Goal: Task Accomplishment & Management: Use online tool/utility

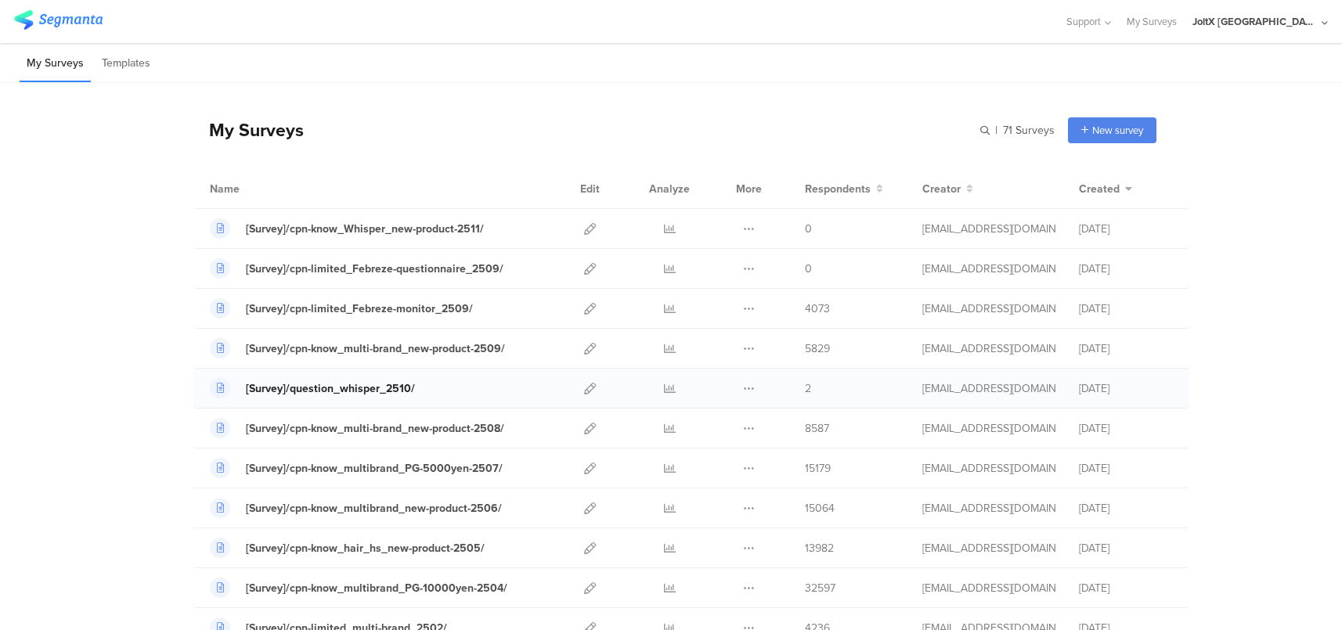
click at [355, 386] on div "[Survey]/question_whisper_2510/" at bounding box center [330, 389] width 169 height 16
click at [584, 266] on icon at bounding box center [590, 269] width 12 height 12
click at [584, 225] on icon at bounding box center [590, 229] width 12 height 12
click at [584, 308] on icon at bounding box center [590, 309] width 12 height 12
click at [584, 428] on icon at bounding box center [590, 429] width 12 height 12
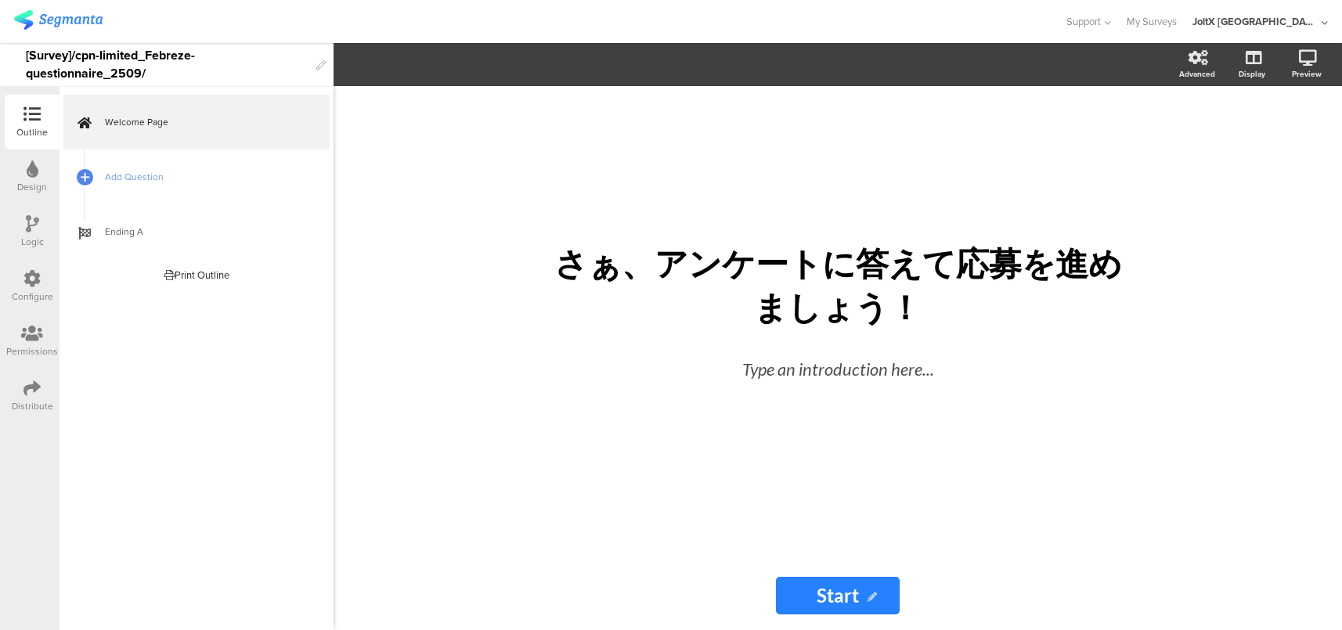
click at [38, 393] on icon at bounding box center [31, 388] width 17 height 17
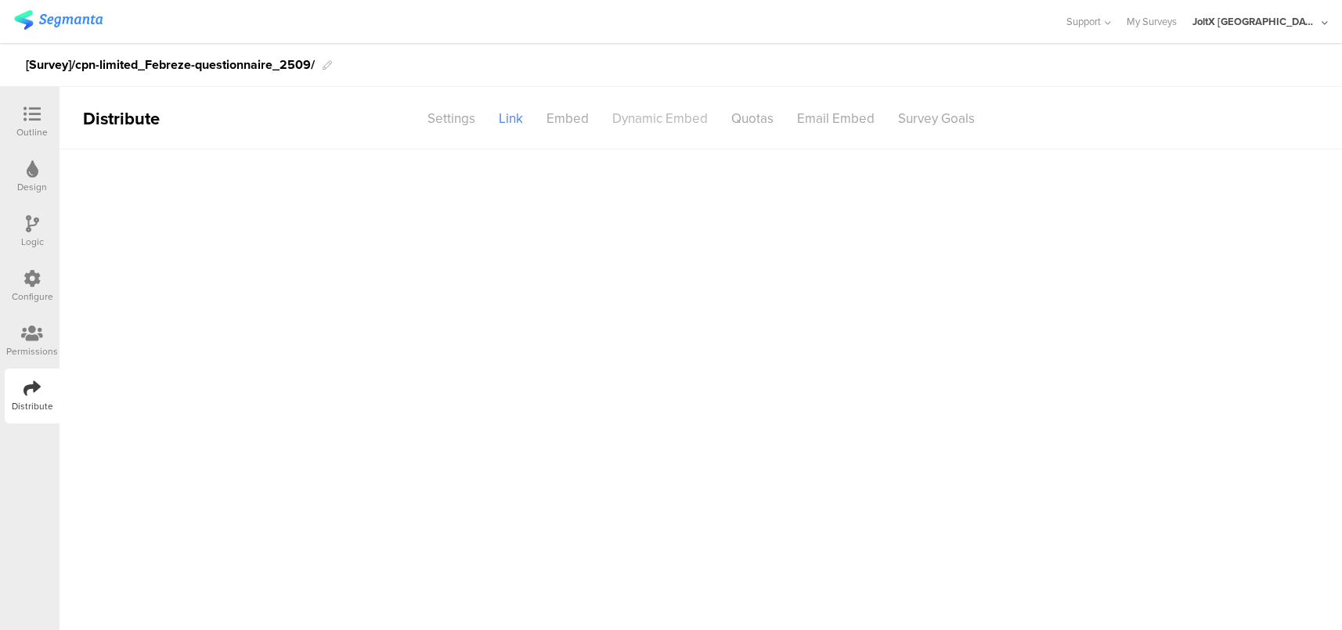
click at [666, 122] on div "Dynamic Embed" at bounding box center [660, 118] width 119 height 27
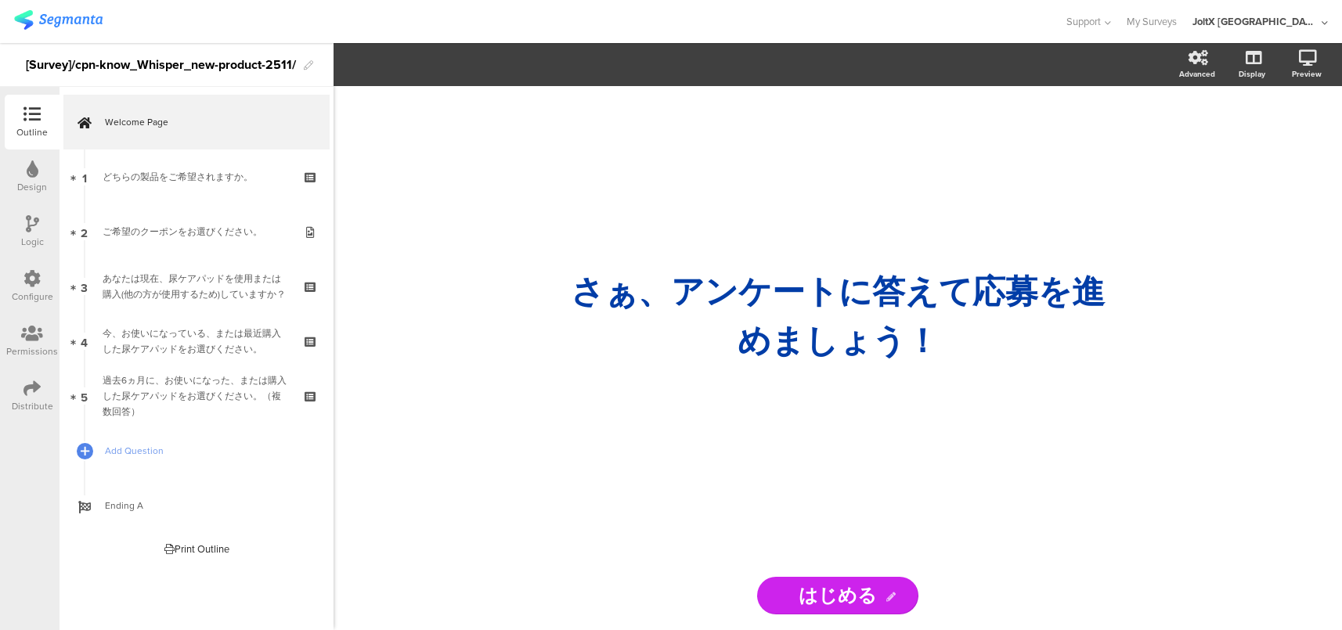
click at [29, 390] on icon at bounding box center [31, 388] width 17 height 17
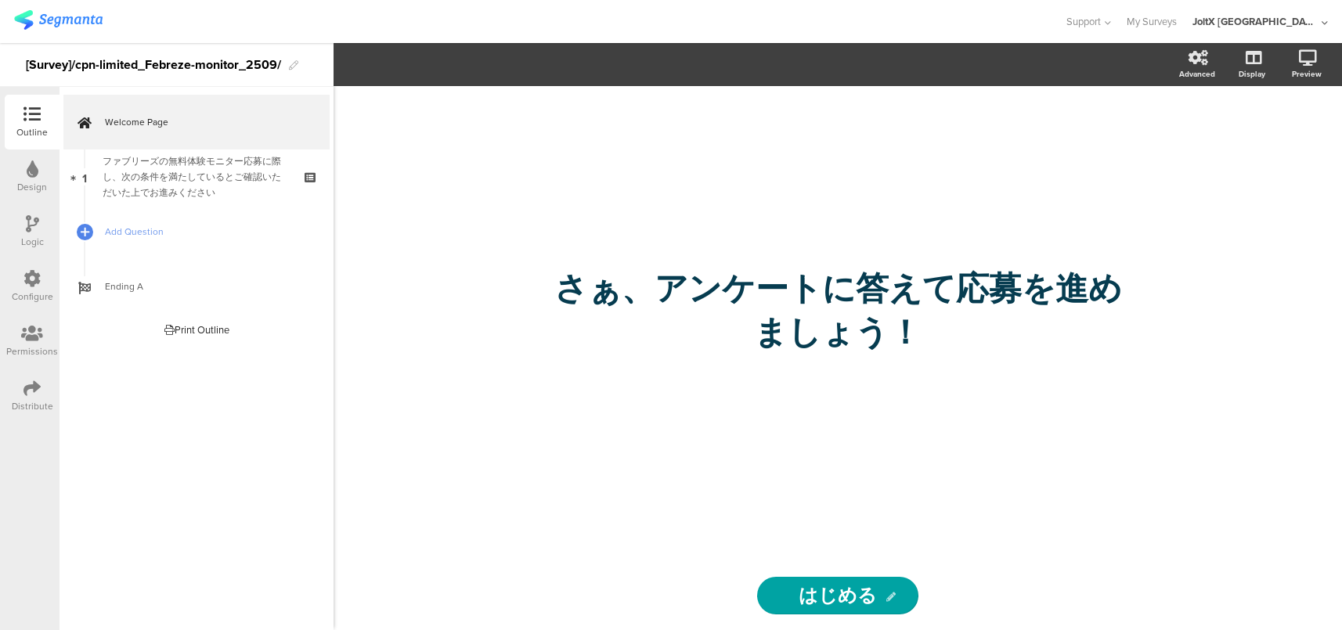
click at [35, 405] on div "Distribute" at bounding box center [33, 406] width 42 height 14
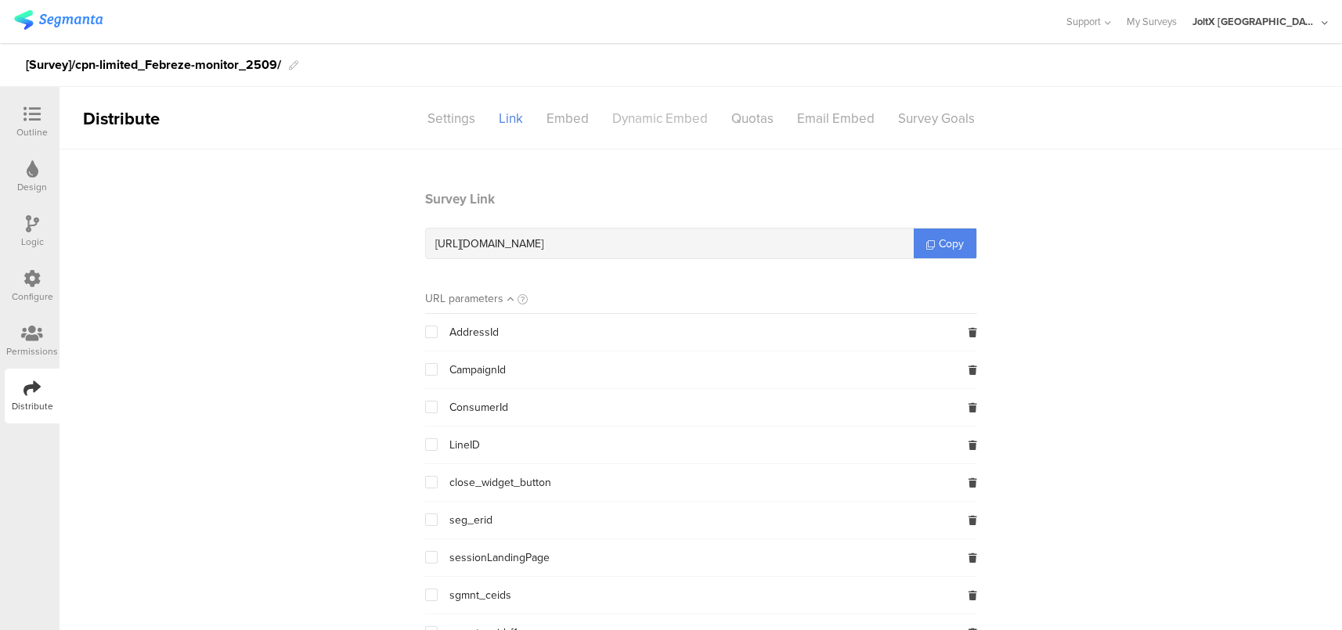
click at [681, 123] on div "Dynamic Embed" at bounding box center [660, 118] width 119 height 27
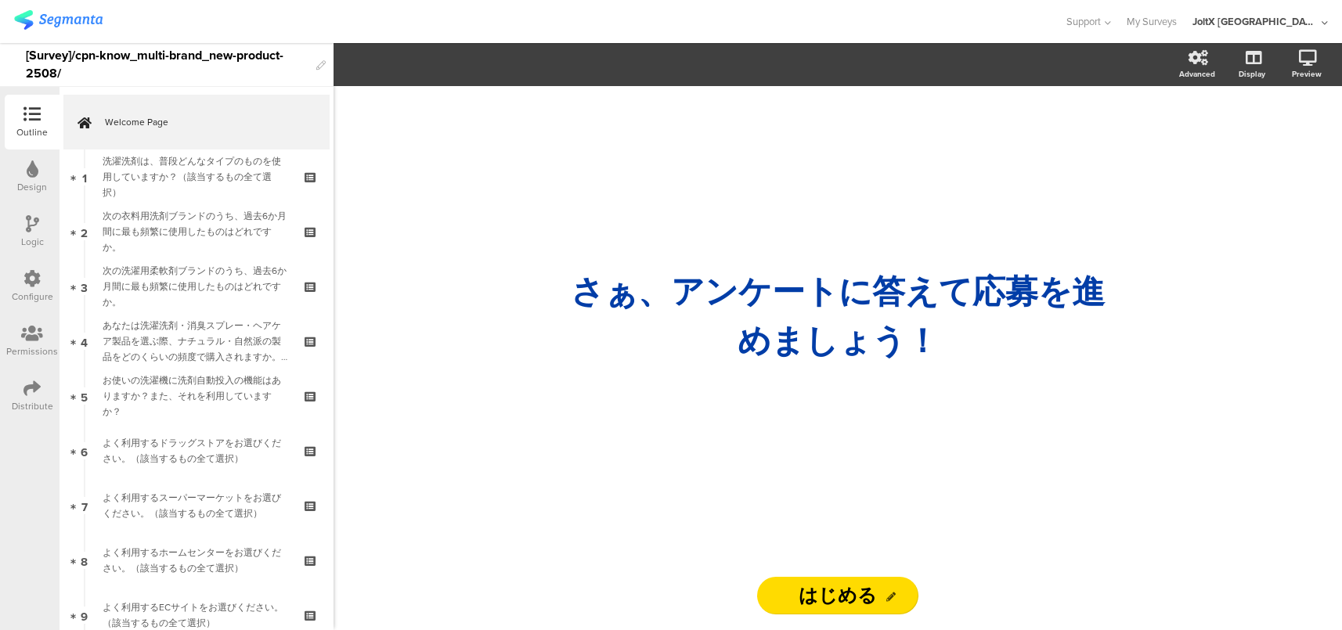
click at [37, 395] on icon at bounding box center [31, 388] width 17 height 17
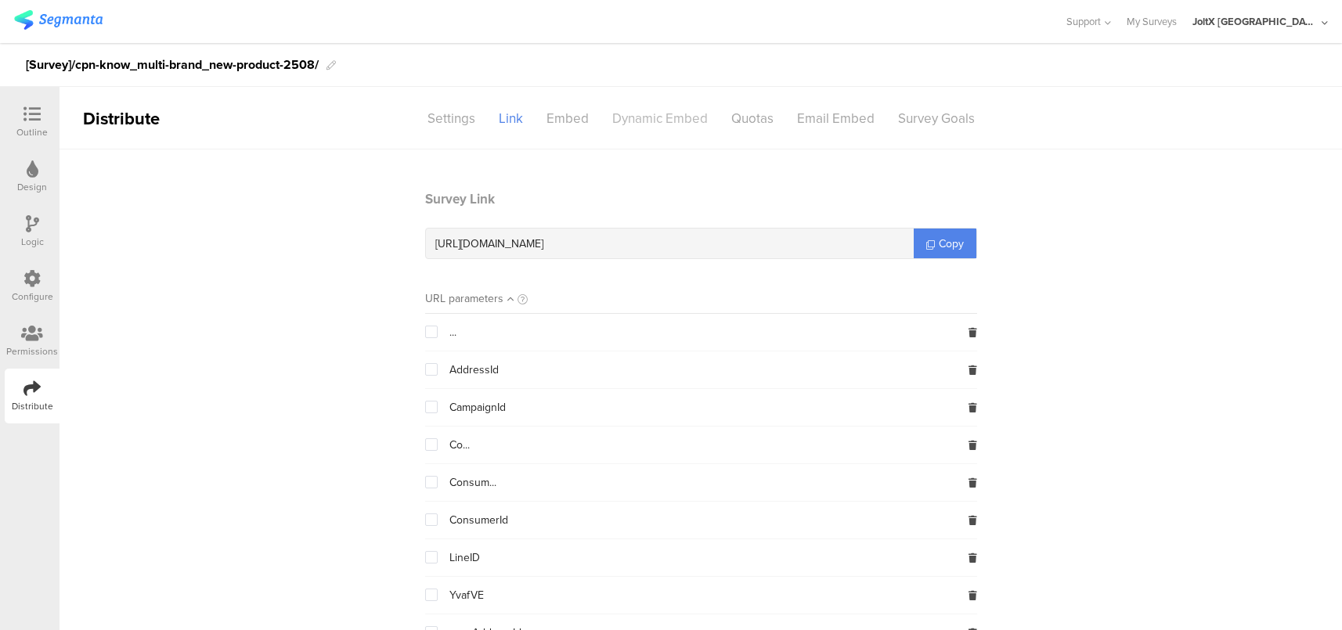
click at [663, 117] on div "Dynamic Embed" at bounding box center [660, 118] width 119 height 27
